Goal: Obtain resource: Obtain resource

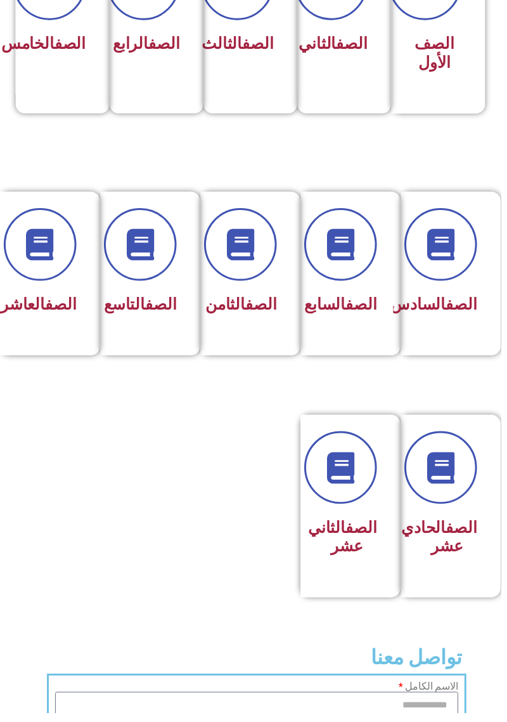
scroll to position [409, -6]
click at [455, 543] on link "الصف" at bounding box center [468, 534] width 32 height 18
click at [507, 534] on div "الصف الحادي عشر" at bounding box center [462, 512] width 101 height 185
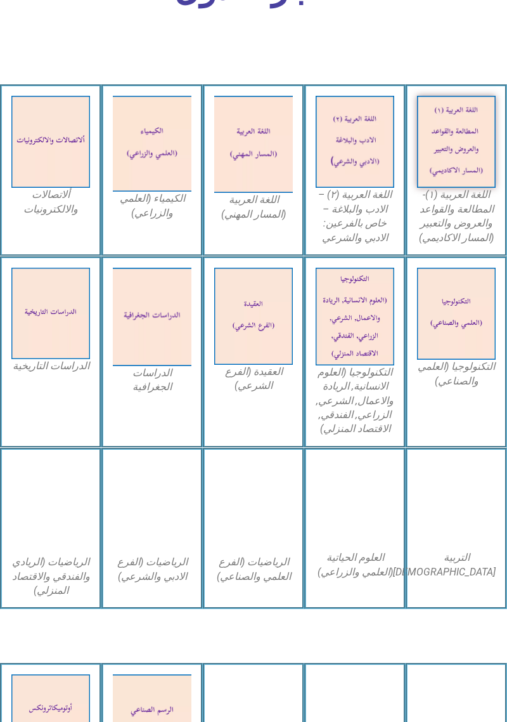
scroll to position [491, 0]
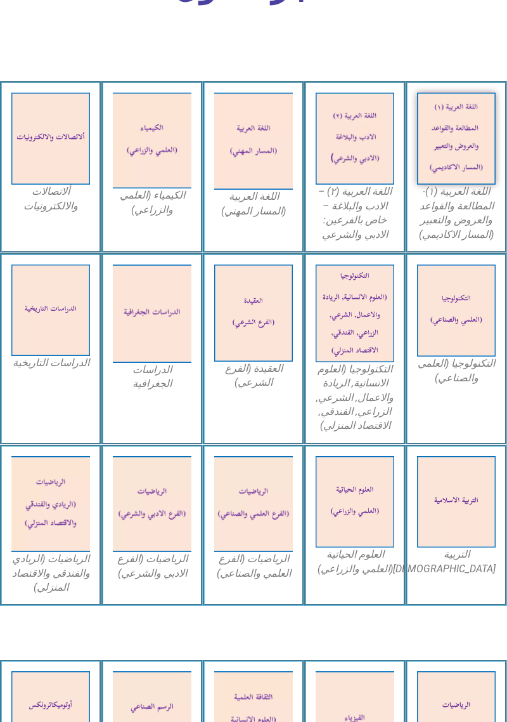
click at [469, 336] on img at bounding box center [456, 310] width 79 height 92
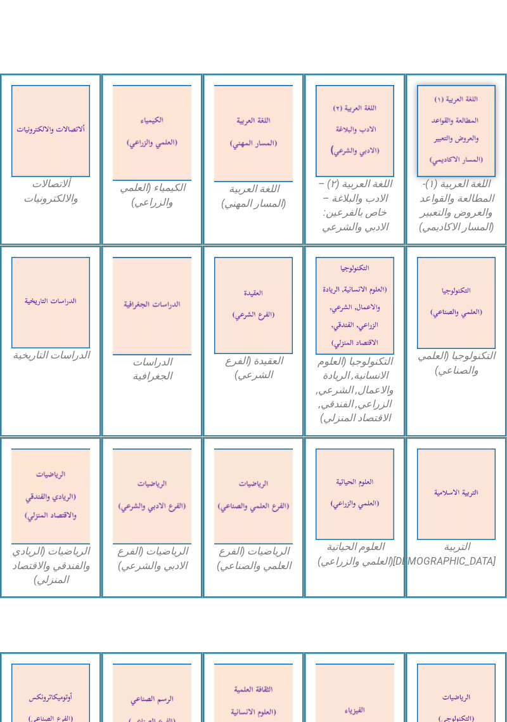
scroll to position [552, 0]
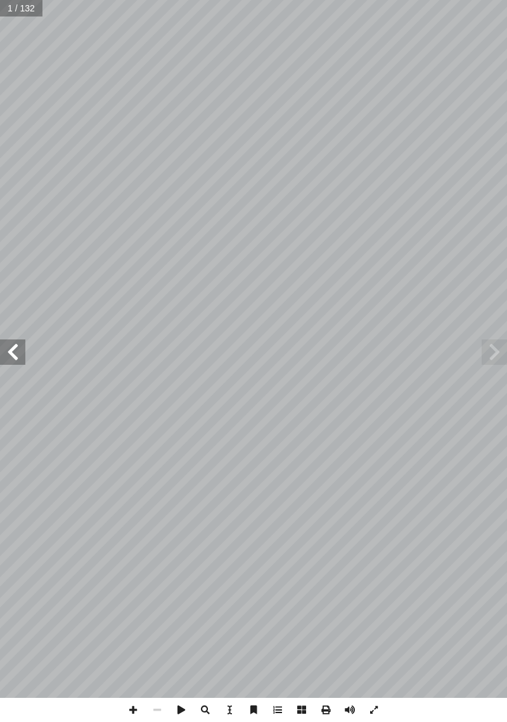
click at [483, 354] on span at bounding box center [494, 351] width 25 height 25
click at [7, 357] on span at bounding box center [12, 351] width 25 height 25
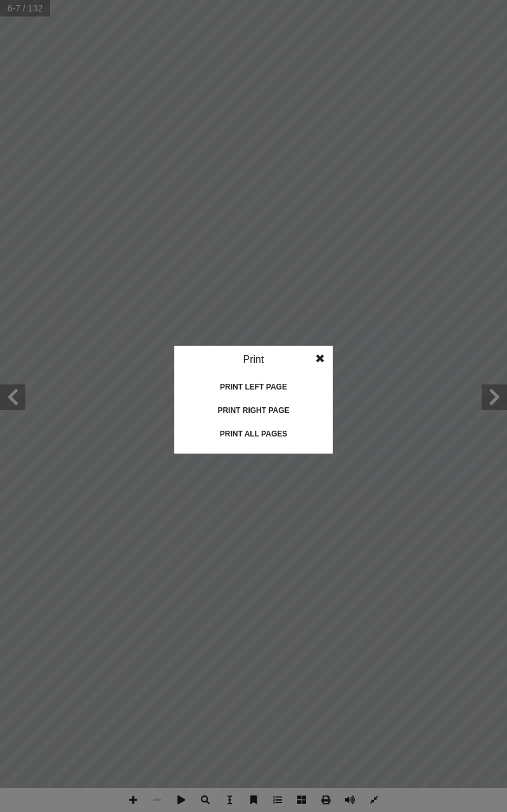
click at [280, 430] on idv "Print Print current page Print left page Print right page Print all pages" at bounding box center [253, 406] width 507 height 812
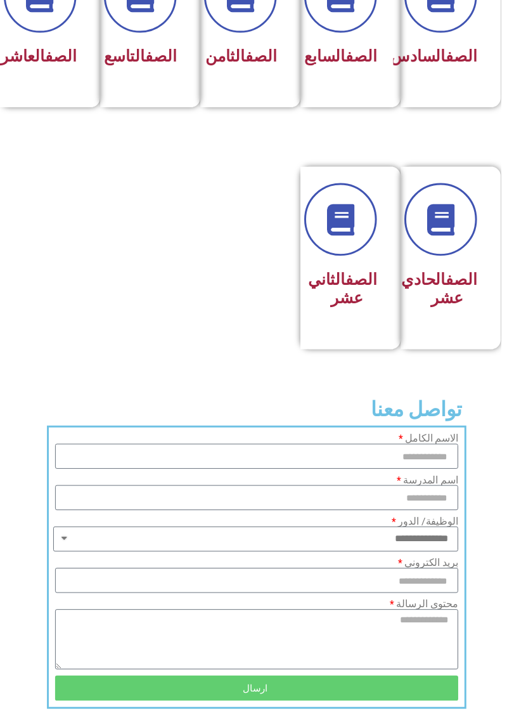
scroll to position [657, -6]
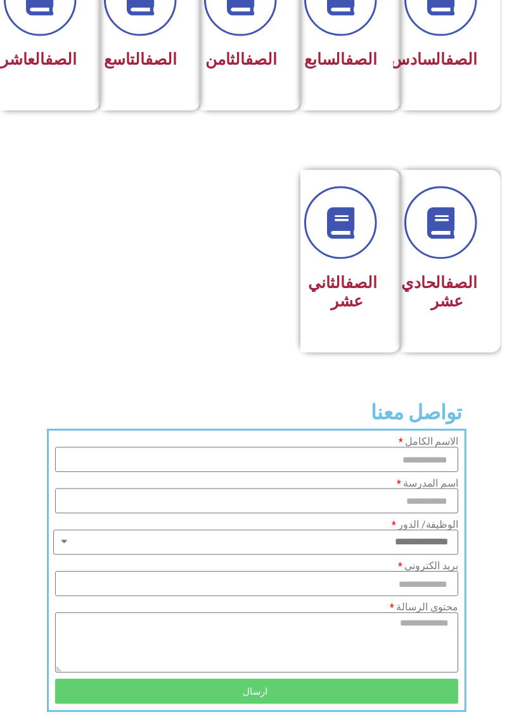
click at [462, 321] on div "الصف الحادي عشر" at bounding box center [452, 295] width 61 height 49
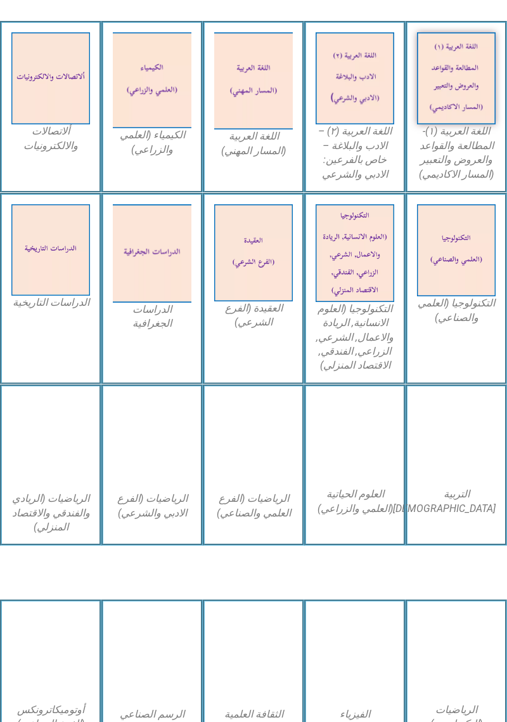
scroll to position [568, 0]
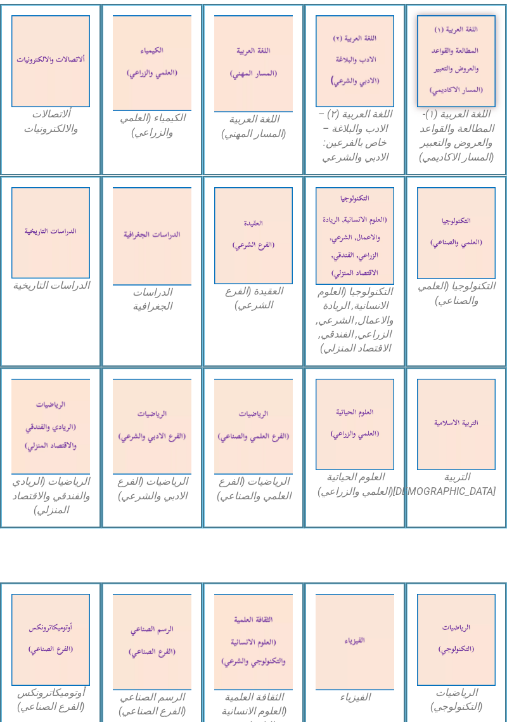
click at [469, 127] on figcaption "اللغة العربية (١)- المطالعة والقواعد والعروض والتعبير (المسار الاكاديمي)" at bounding box center [456, 135] width 79 height 57
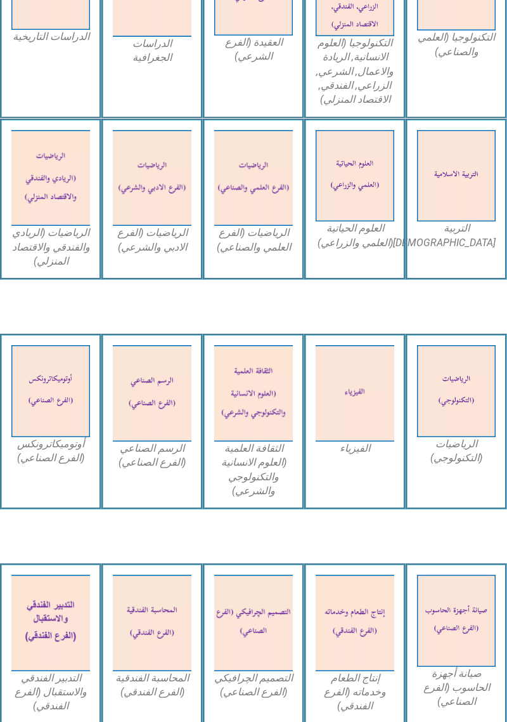
scroll to position [676, 0]
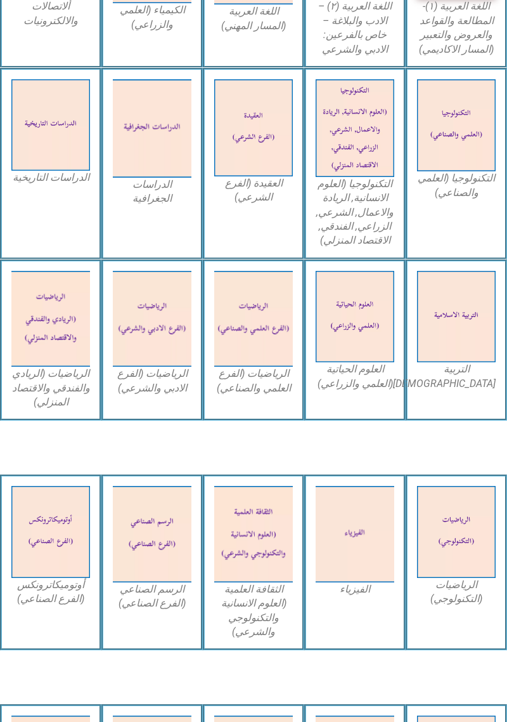
click at [450, 353] on img at bounding box center [456, 316] width 79 height 91
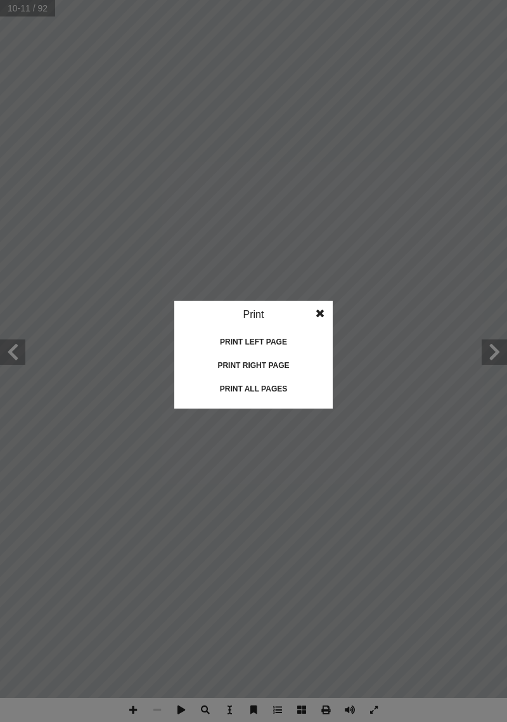
click at [236, 393] on div "Print all pages" at bounding box center [253, 389] width 127 height 20
click at [280, 387] on div "Print all pages" at bounding box center [253, 389] width 127 height 20
